Goal: Navigation & Orientation: Find specific page/section

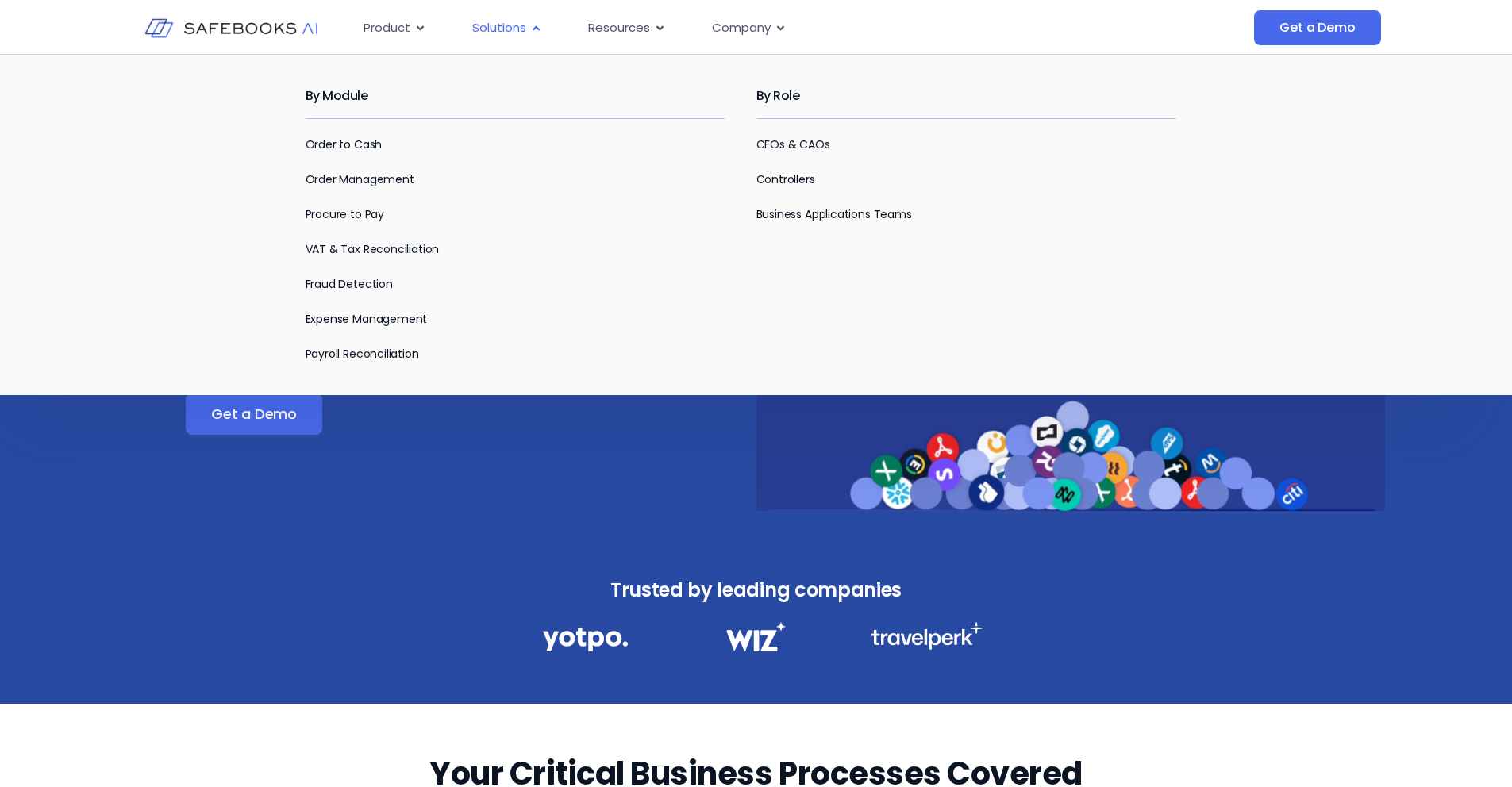
click at [490, 21] on span "Solutions" at bounding box center [498, 27] width 54 height 19
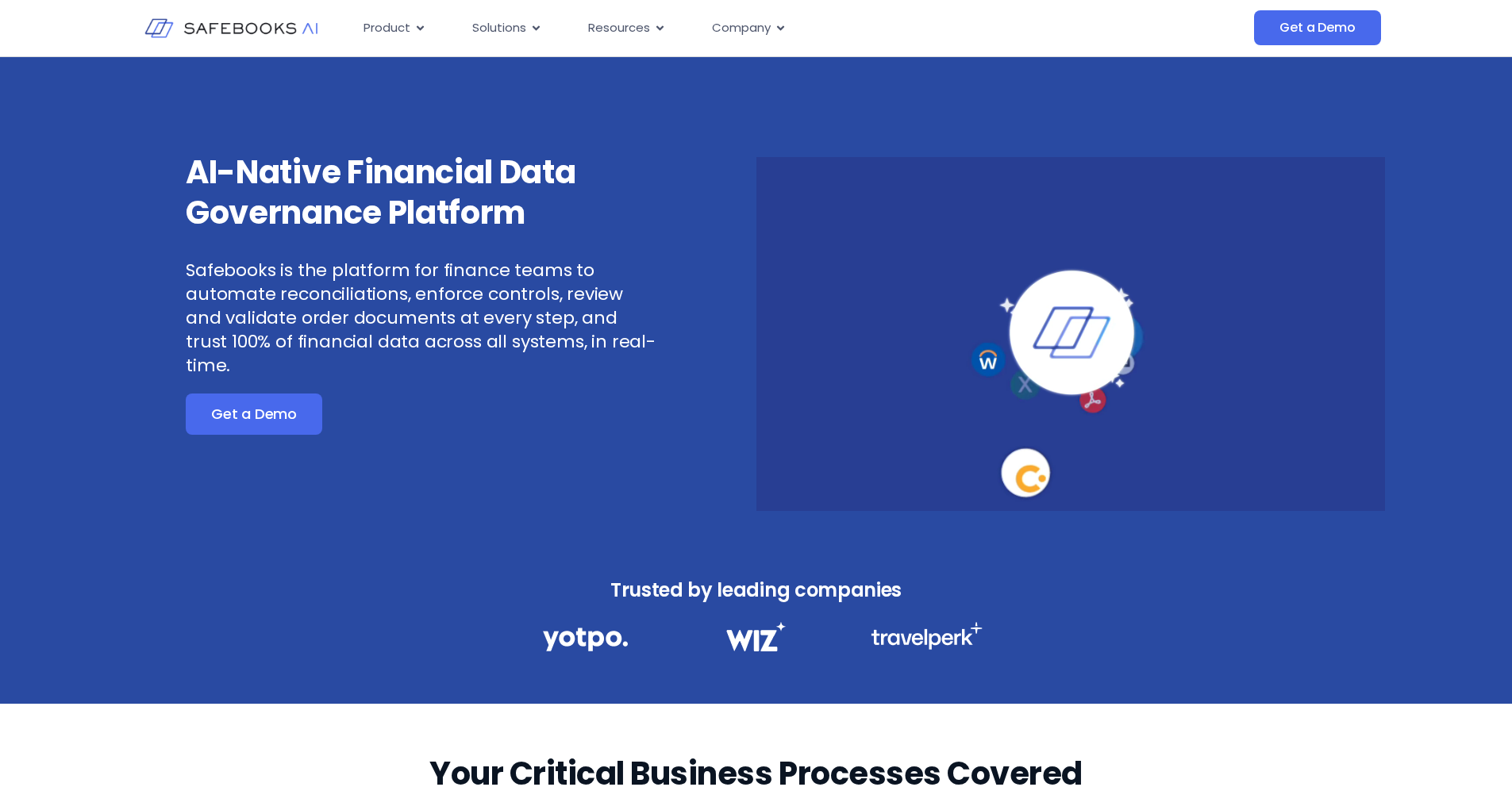
click at [190, 35] on img at bounding box center [231, 27] width 174 height 50
